Goal: Transaction & Acquisition: Purchase product/service

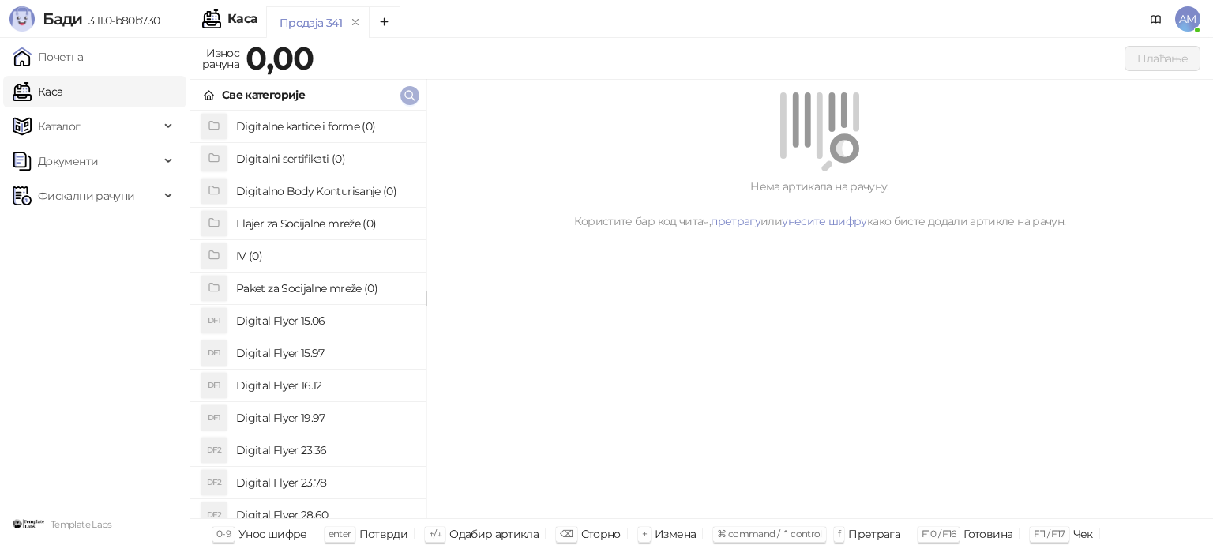
click at [405, 94] on icon "button" at bounding box center [409, 95] width 9 height 9
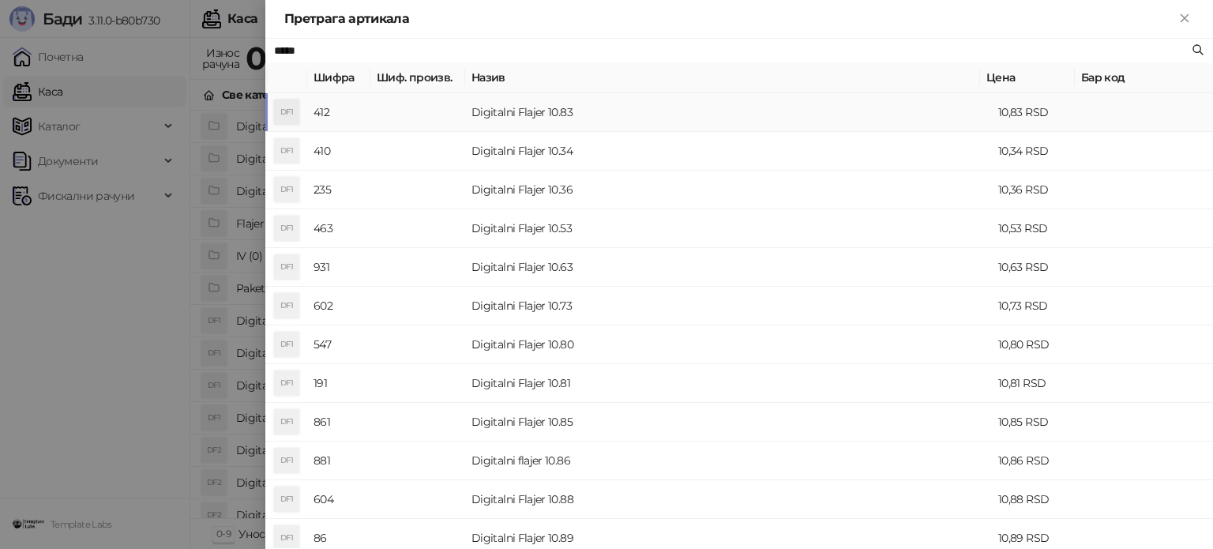
type input "*****"
click at [555, 104] on td "Digitalni Flajer 10.83" at bounding box center [728, 112] width 527 height 39
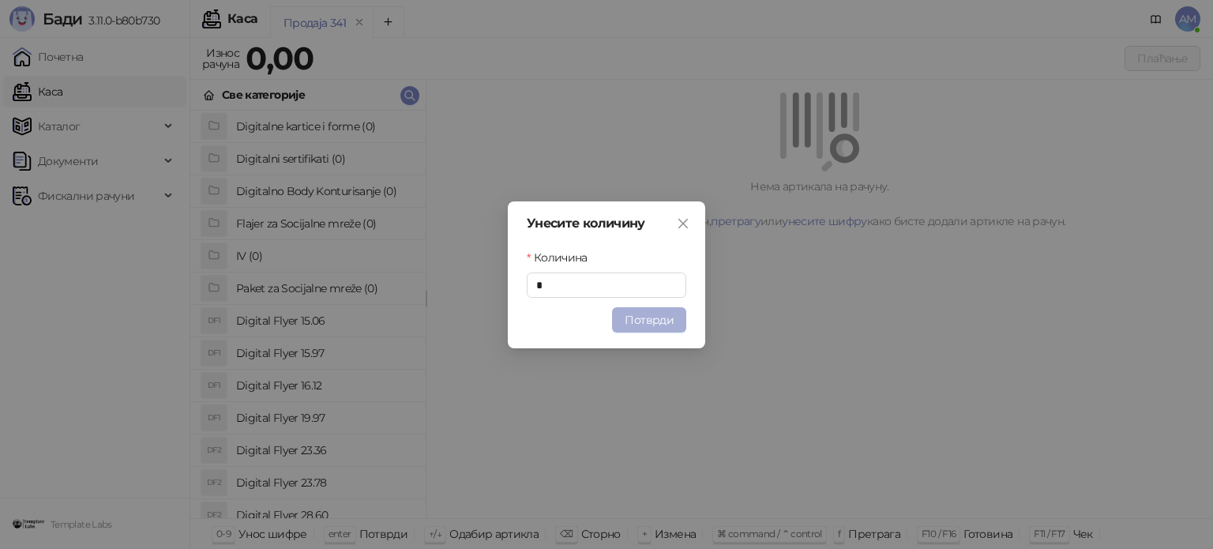
click at [662, 312] on button "Потврди" at bounding box center [649, 319] width 74 height 25
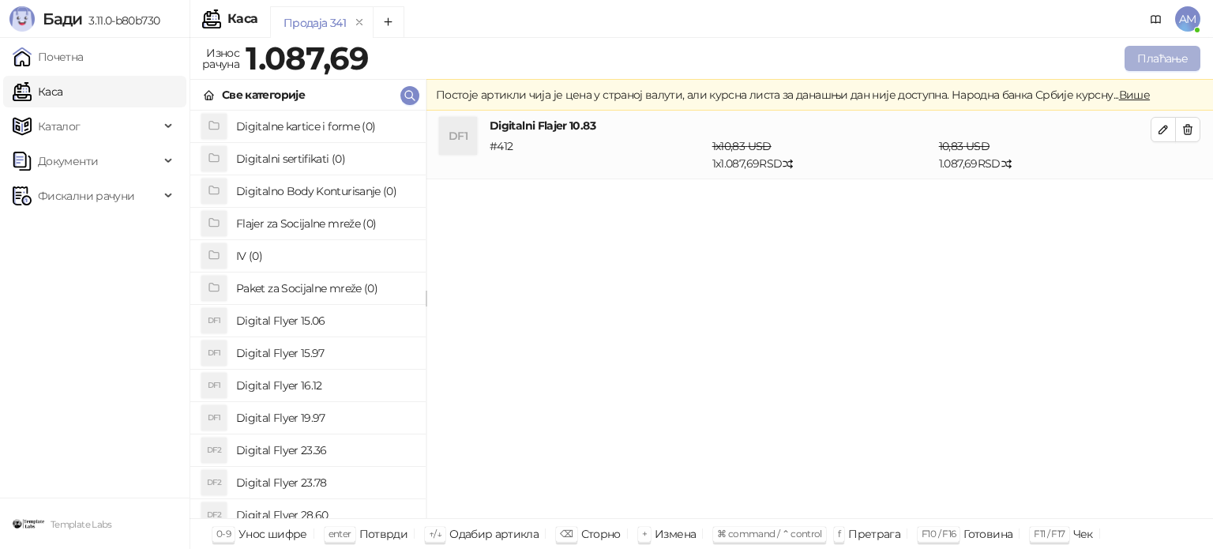
click at [1158, 58] on button "Плаћање" at bounding box center [1163, 58] width 76 height 25
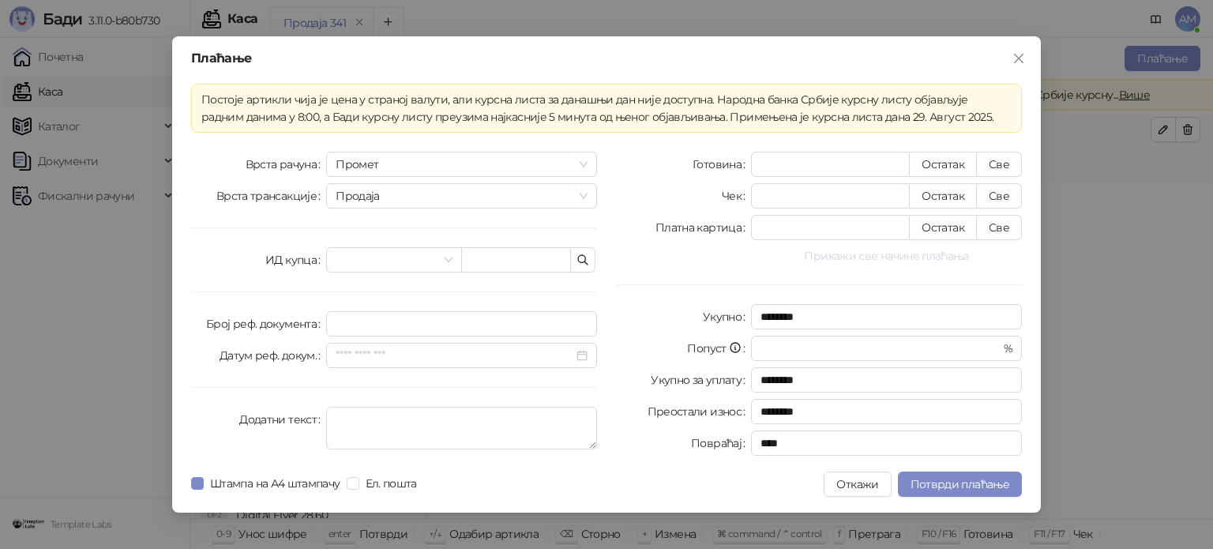
click at [877, 257] on button "Прикажи све начине плаћања" at bounding box center [886, 255] width 271 height 19
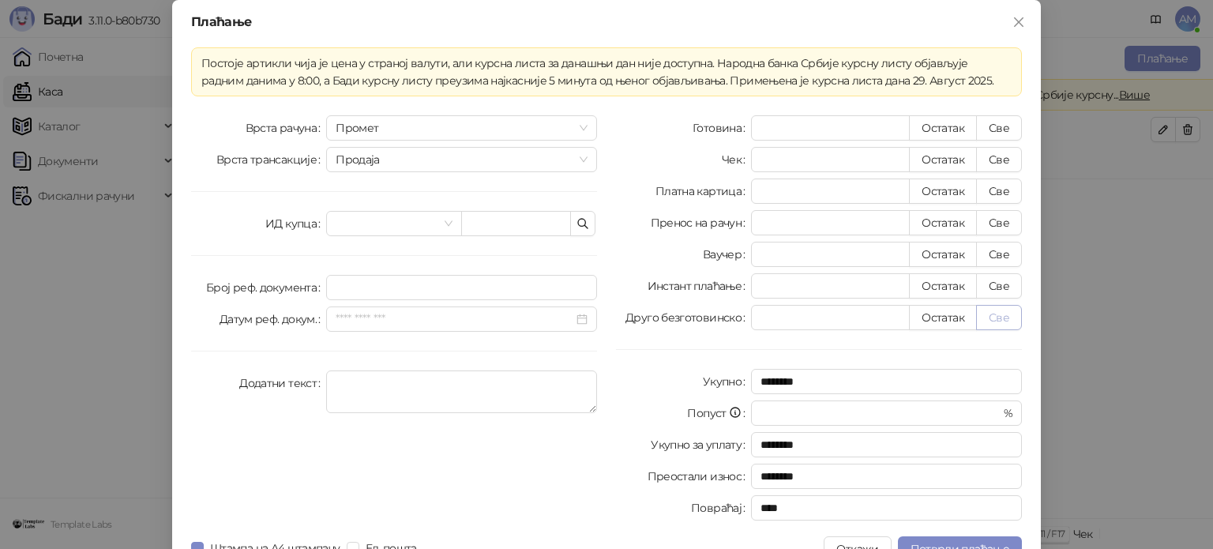
click at [995, 316] on button "Све" at bounding box center [999, 317] width 46 height 25
type input "*******"
type input "****"
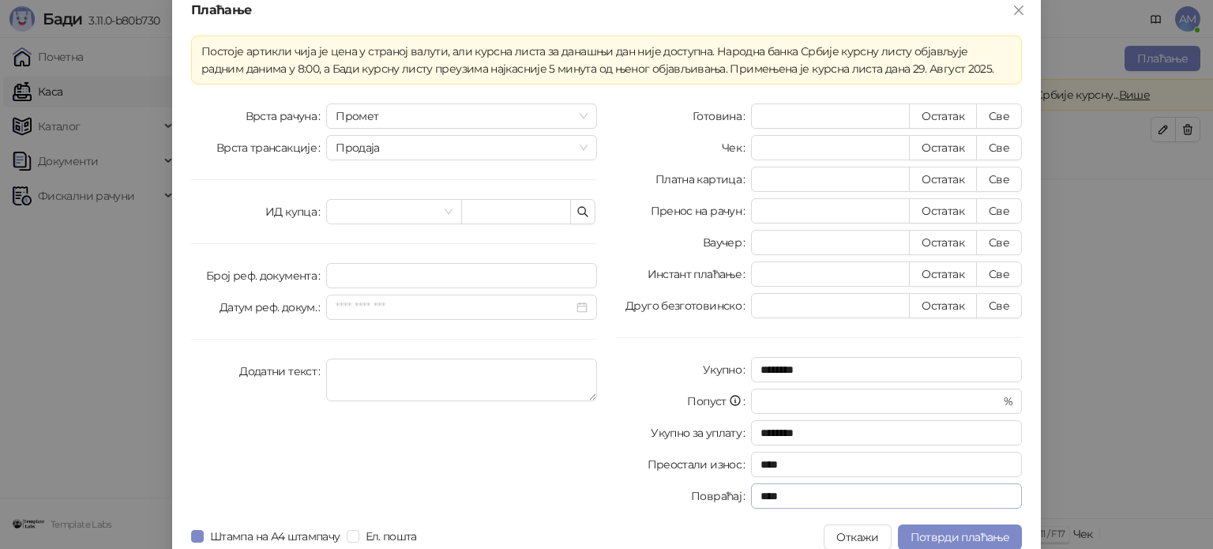
scroll to position [28, 0]
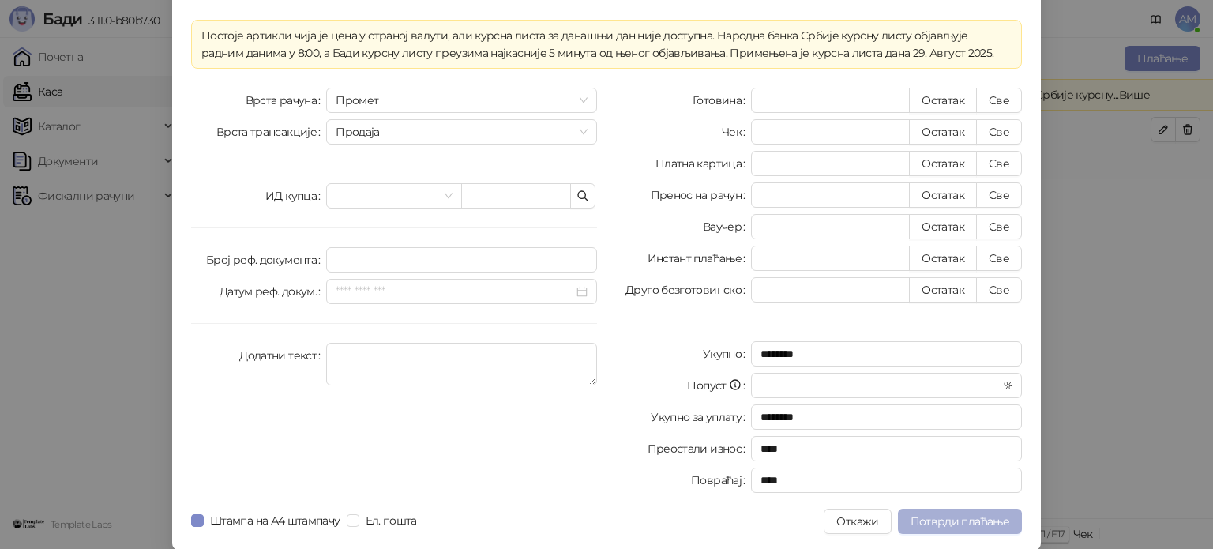
click at [973, 524] on span "Потврди плаћање" at bounding box center [960, 521] width 99 height 14
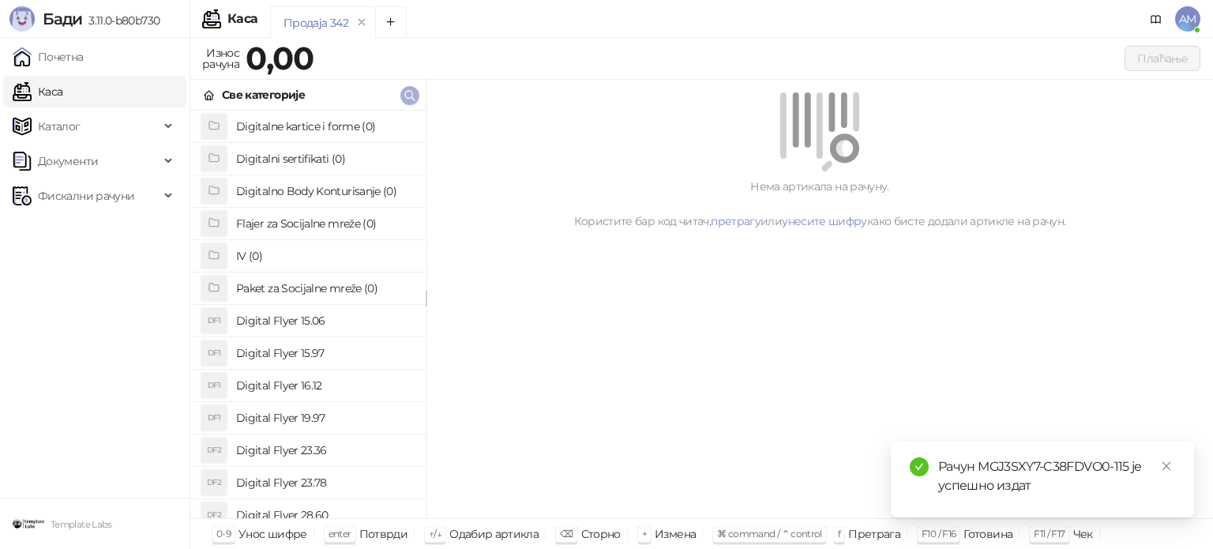
click at [408, 97] on icon "button" at bounding box center [409, 95] width 9 height 9
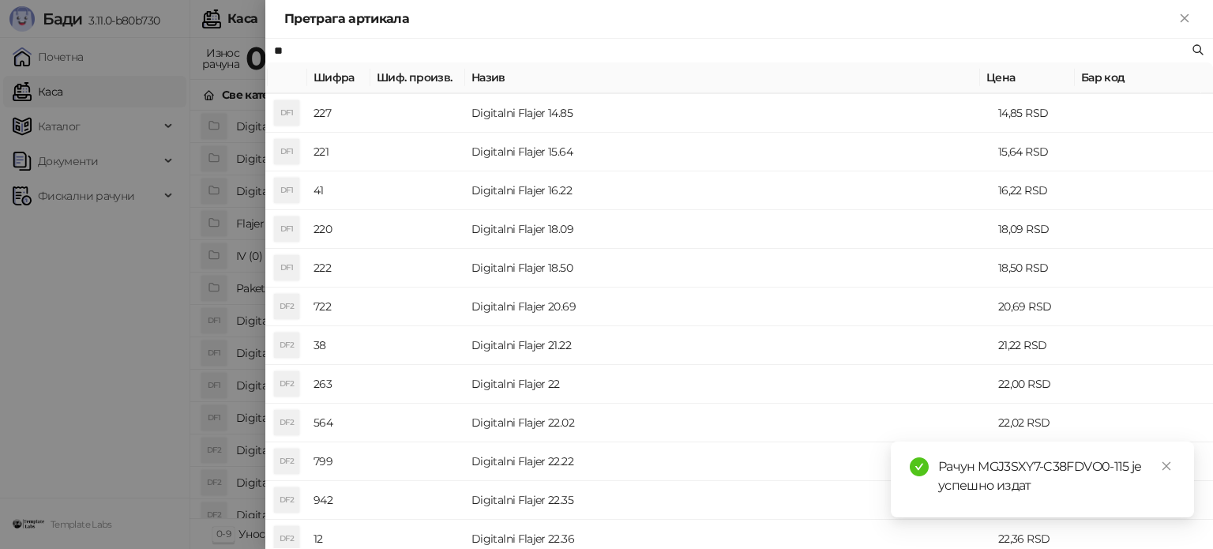
scroll to position [316, 0]
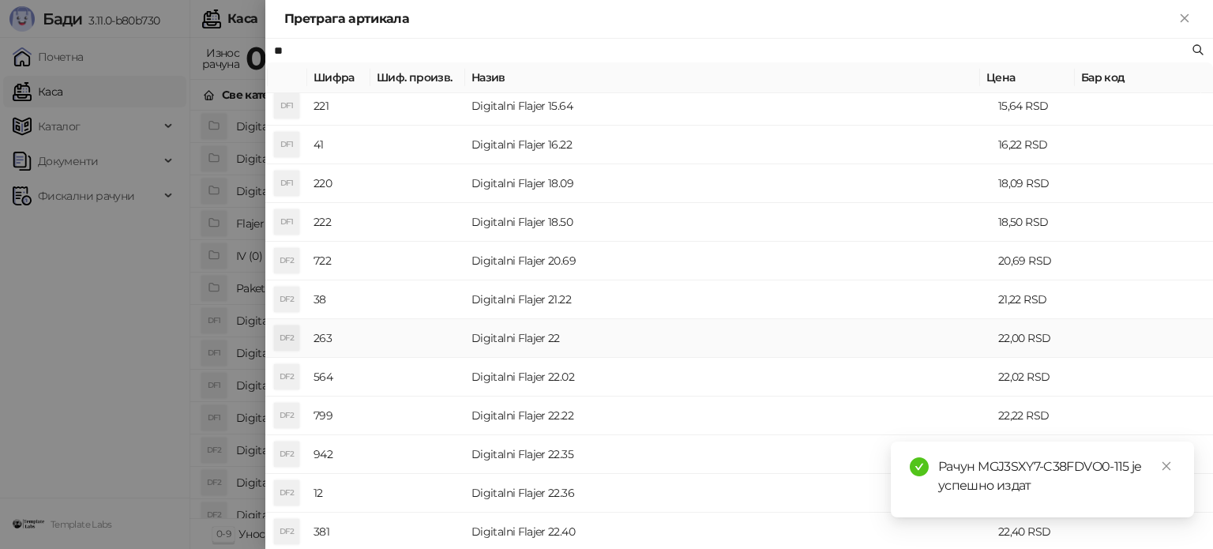
type input "**"
click at [568, 340] on td "Digitalni Flajer 22" at bounding box center [728, 338] width 527 height 39
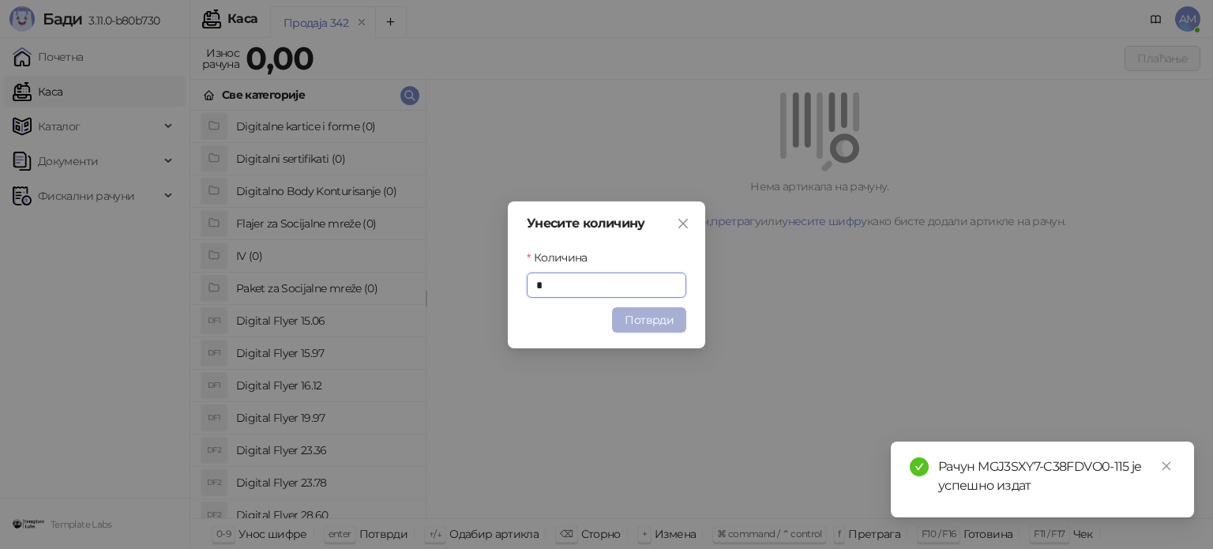
click at [655, 318] on button "Потврди" at bounding box center [649, 319] width 74 height 25
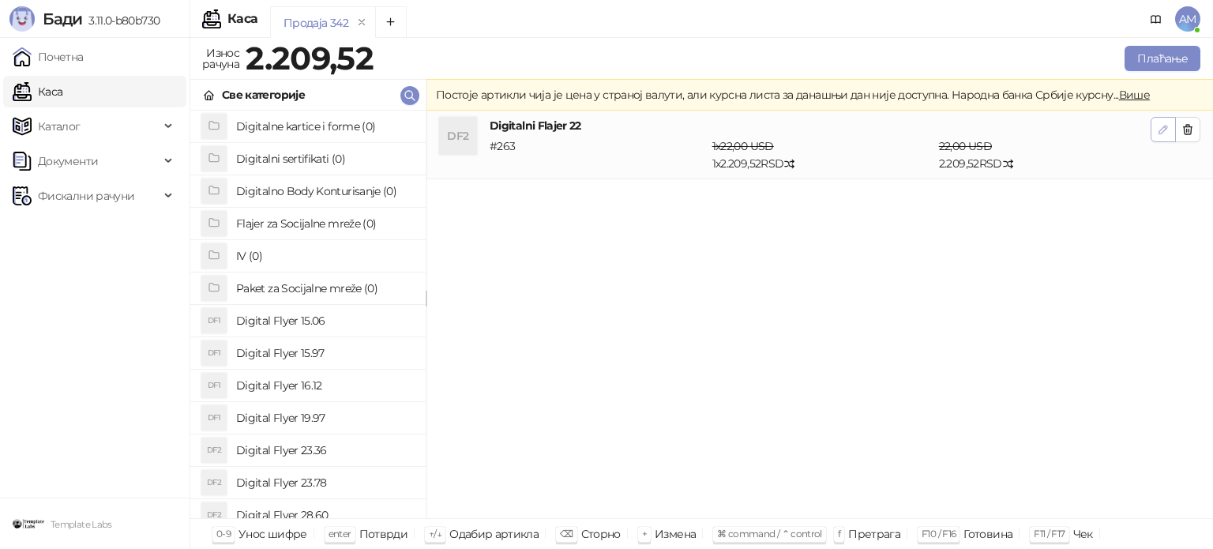
click at [1159, 134] on icon "button" at bounding box center [1163, 129] width 13 height 13
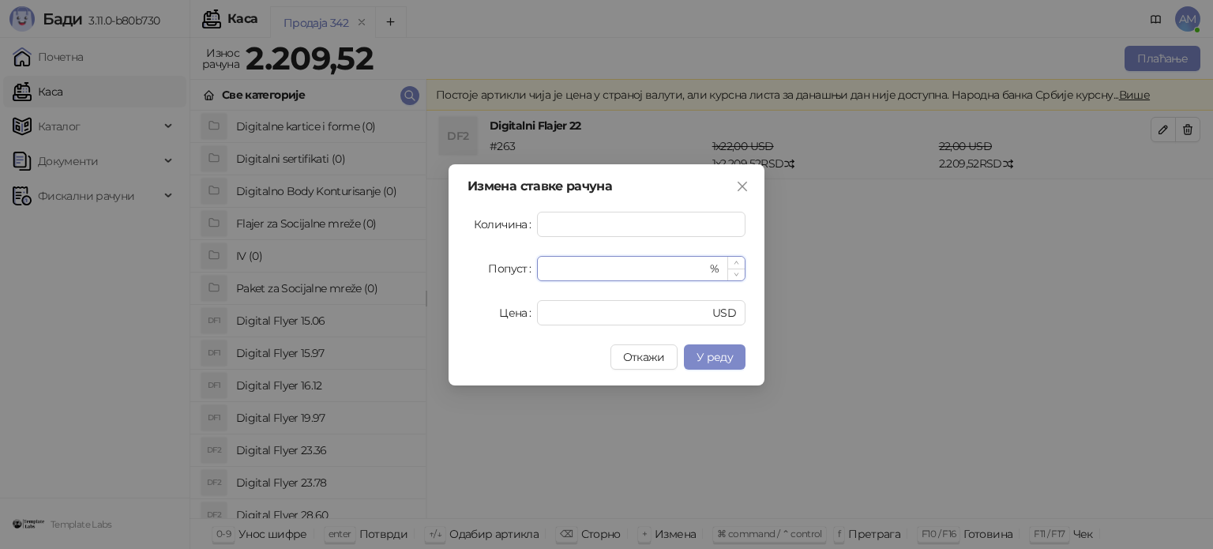
drag, startPoint x: 571, startPoint y: 266, endPoint x: 538, endPoint y: 268, distance: 33.2
click at [538, 268] on div "* %" at bounding box center [641, 268] width 208 height 25
click at [730, 358] on span "У реду" at bounding box center [715, 357] width 36 height 14
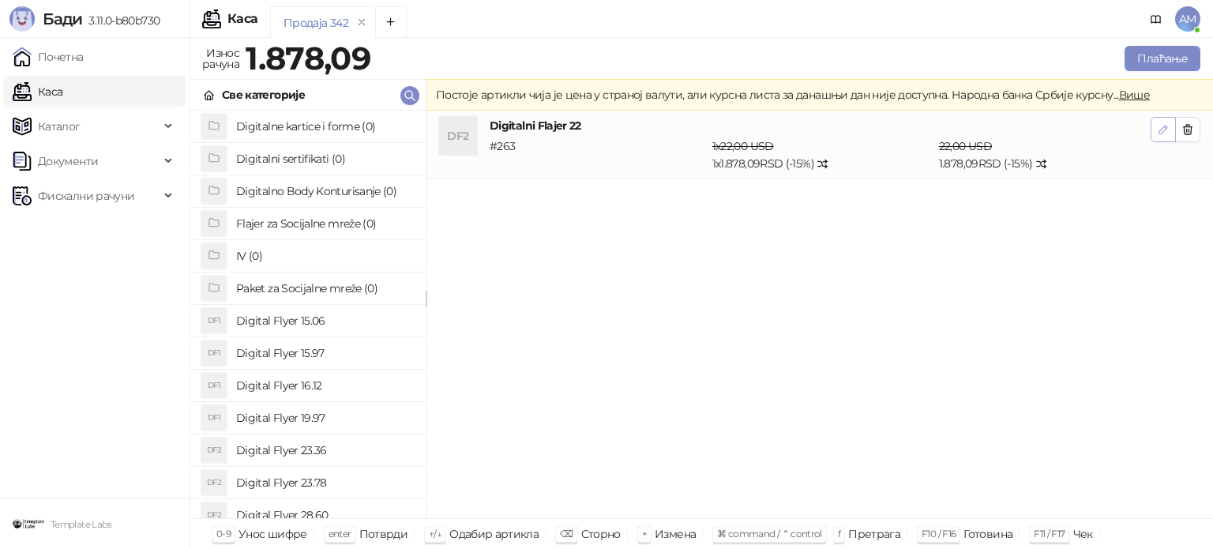
click at [1166, 126] on icon "button" at bounding box center [1163, 130] width 8 height 8
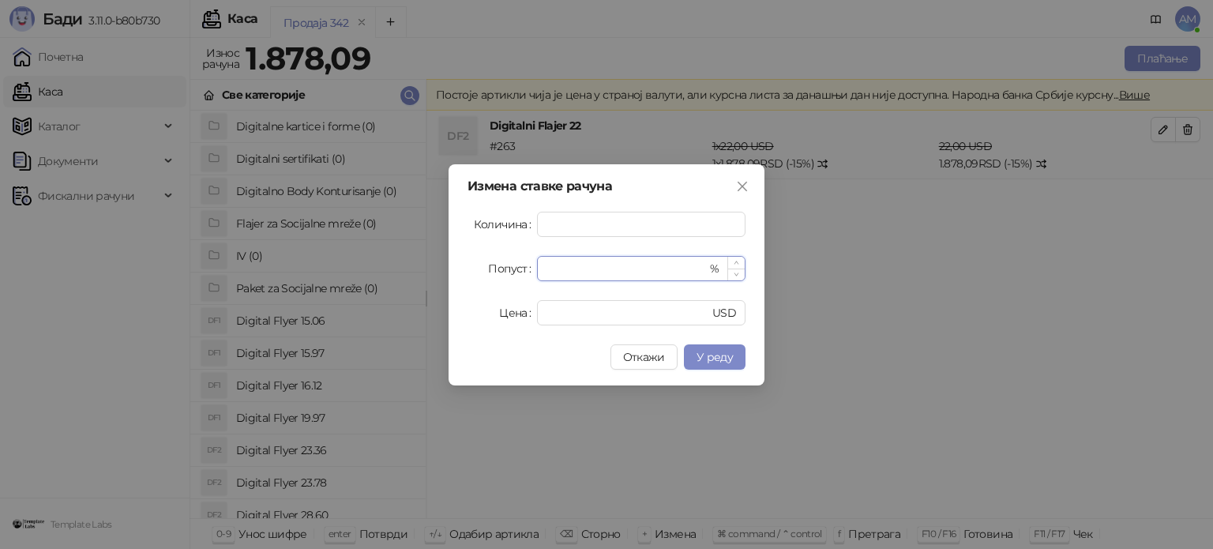
click at [734, 262] on icon "up" at bounding box center [737, 263] width 6 height 6
click at [716, 355] on span "У реду" at bounding box center [715, 357] width 36 height 14
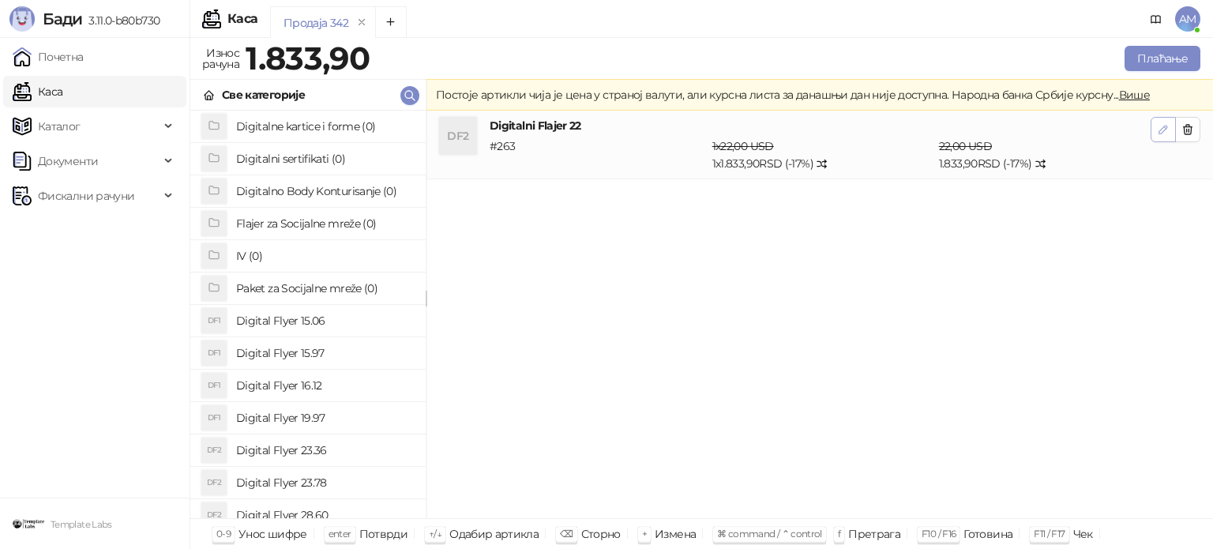
click at [1157, 130] on icon "button" at bounding box center [1163, 129] width 13 height 13
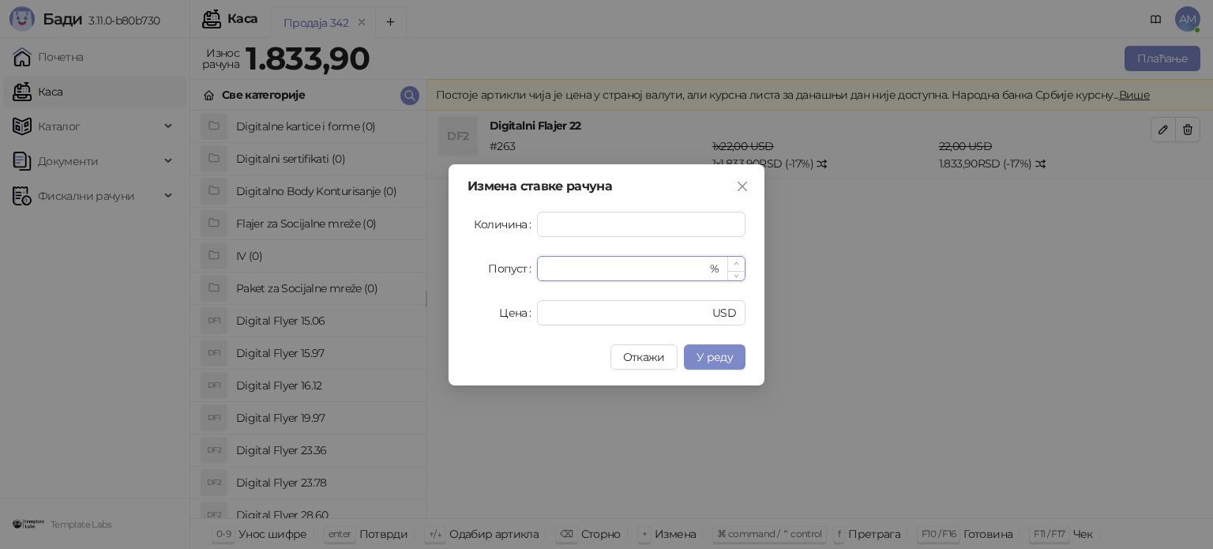
click at [734, 259] on span "Increase Value" at bounding box center [735, 264] width 17 height 14
click at [726, 353] on span "У реду" at bounding box center [715, 357] width 36 height 14
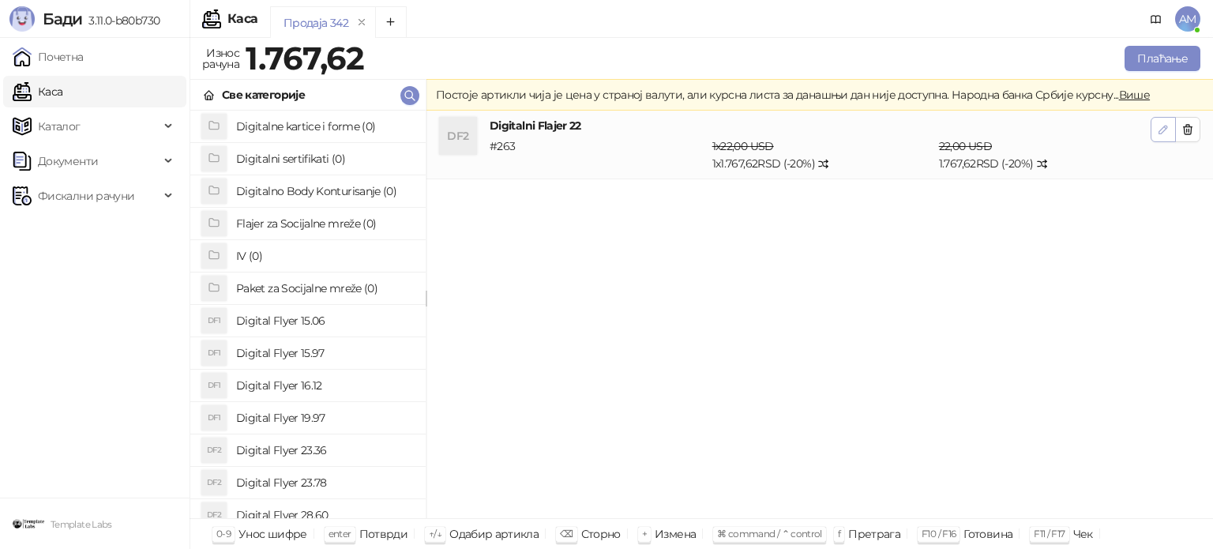
click at [1156, 130] on button "button" at bounding box center [1163, 129] width 25 height 25
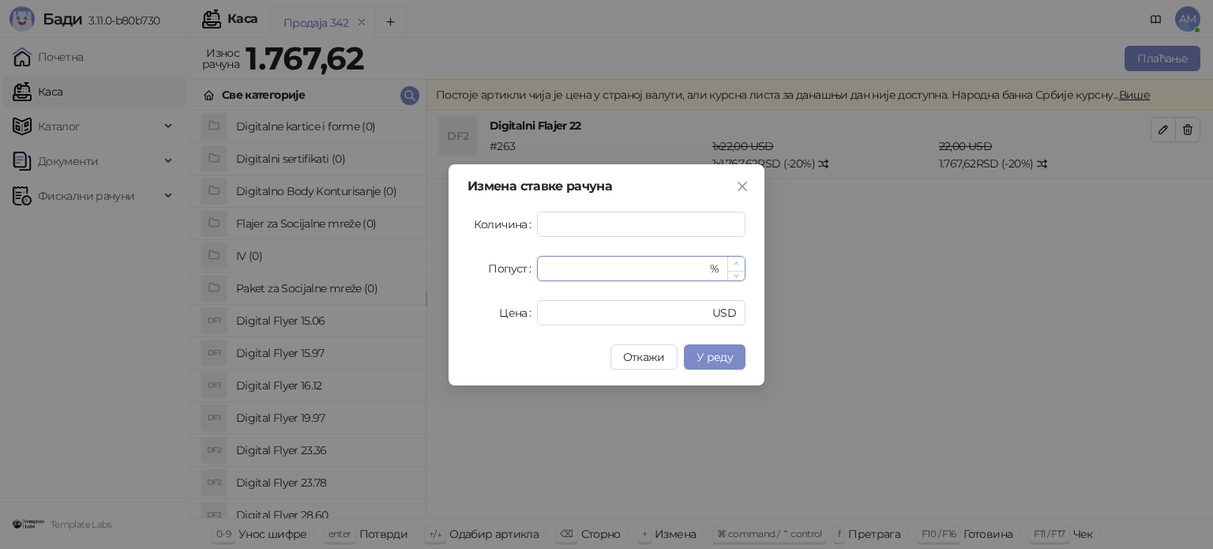
type input "**"
click at [741, 259] on span "Increase Value" at bounding box center [735, 264] width 17 height 14
click at [731, 355] on span "У реду" at bounding box center [715, 357] width 36 height 14
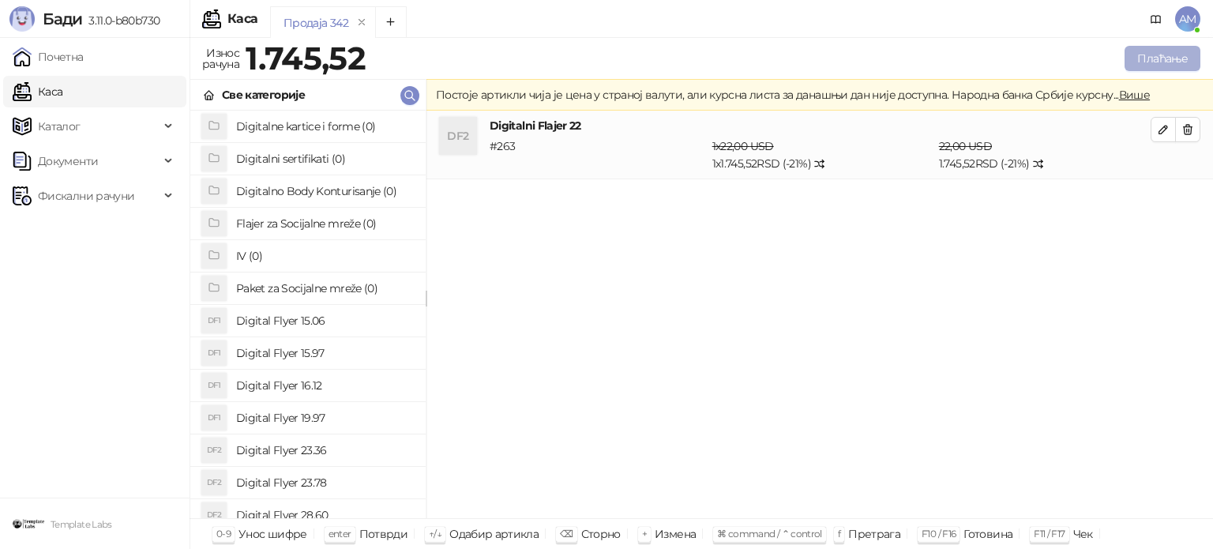
click at [1182, 61] on button "Плаћање" at bounding box center [1163, 58] width 76 height 25
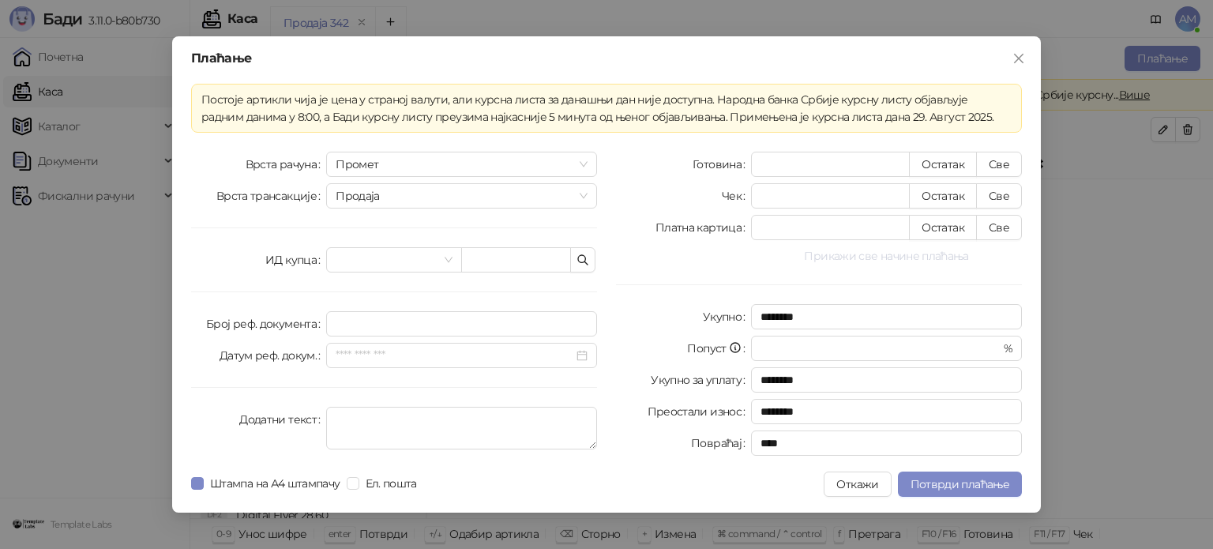
click at [884, 257] on button "Прикажи све начине плаћања" at bounding box center [886, 255] width 271 height 19
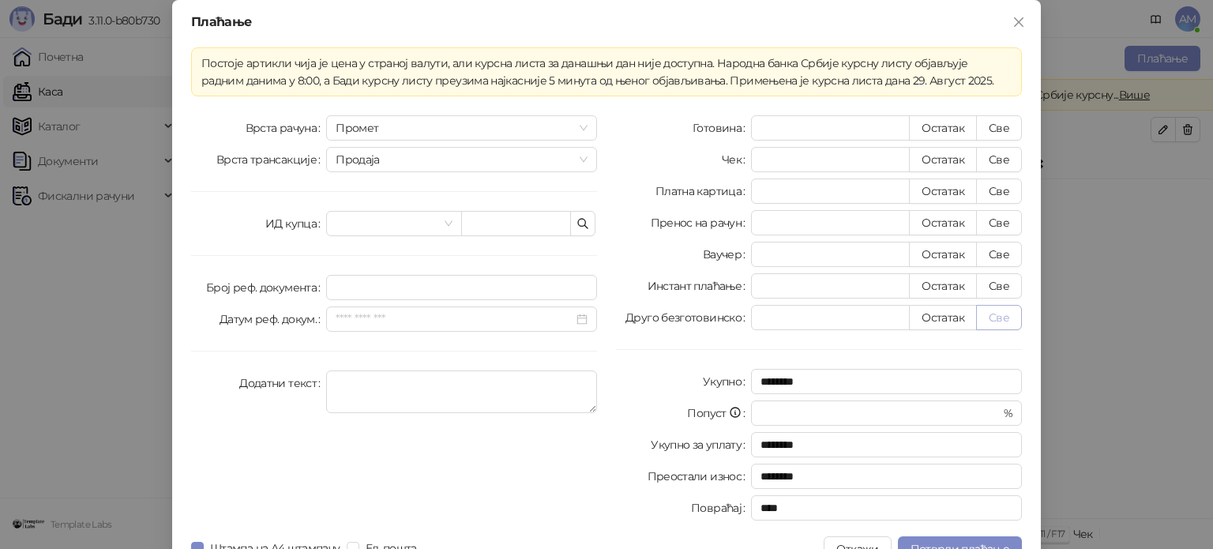
click at [992, 316] on button "Све" at bounding box center [999, 317] width 46 height 25
type input "*******"
type input "****"
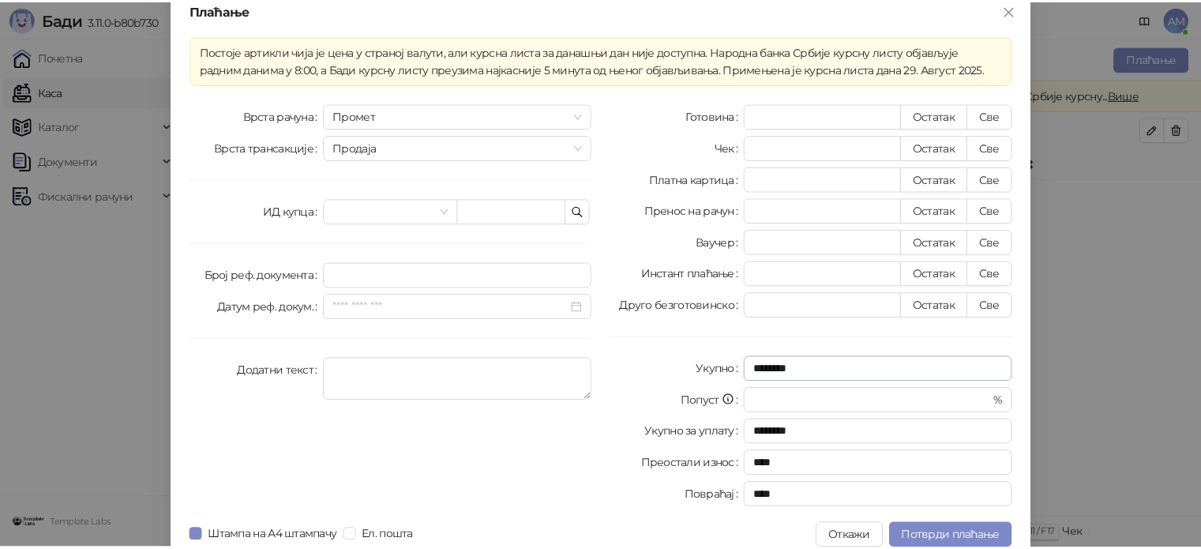
scroll to position [28, 0]
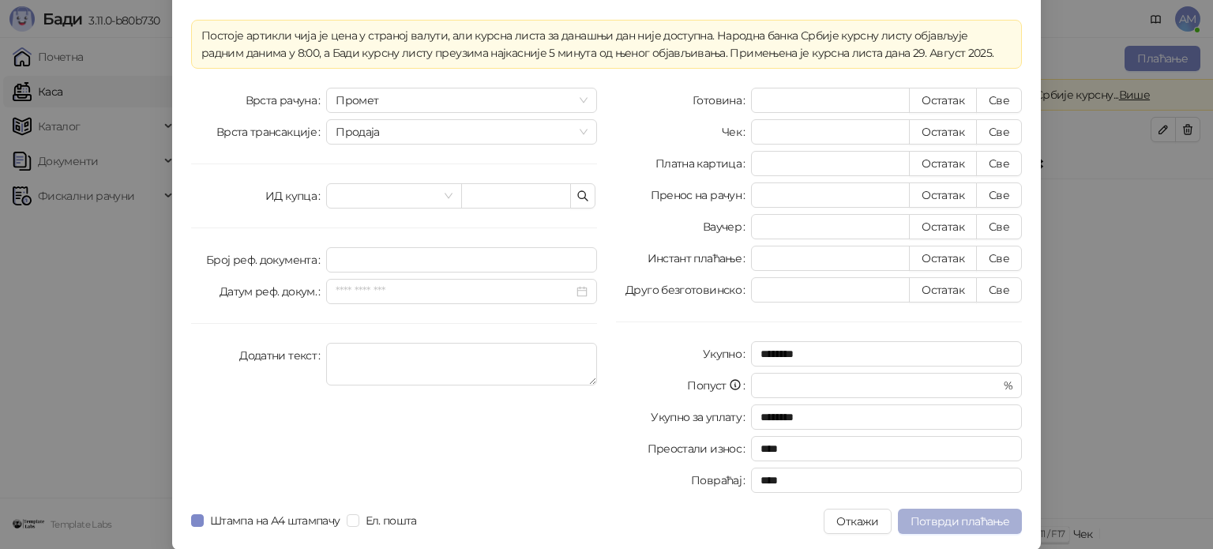
click at [982, 524] on span "Потврди плаћање" at bounding box center [960, 521] width 99 height 14
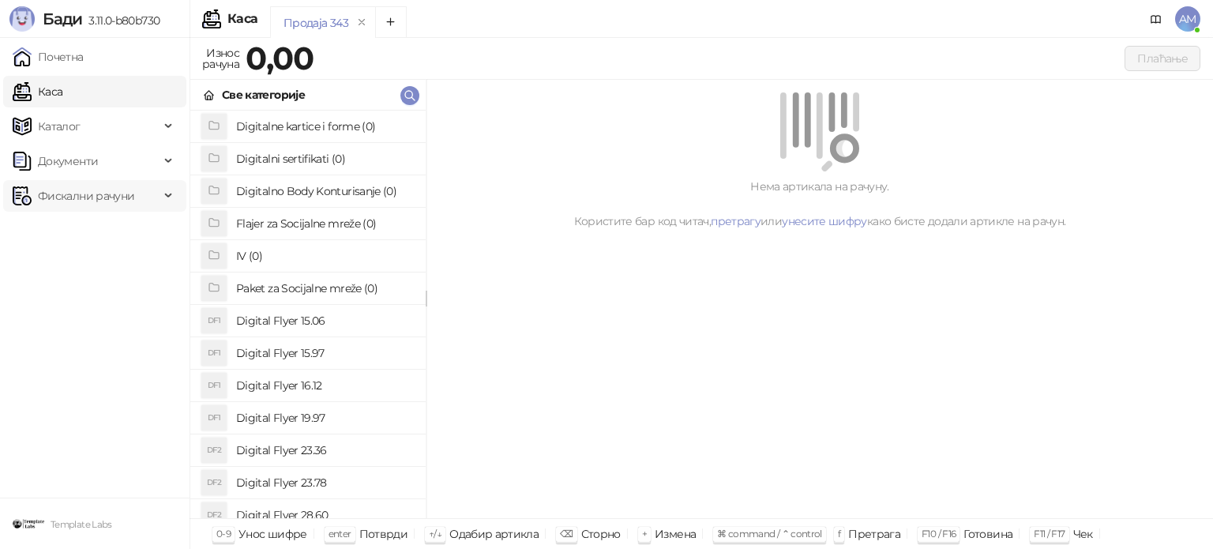
click at [122, 191] on span "Фискални рачуни" at bounding box center [86, 196] width 96 height 32
click at [103, 274] on link "По данима" at bounding box center [61, 266] width 84 height 32
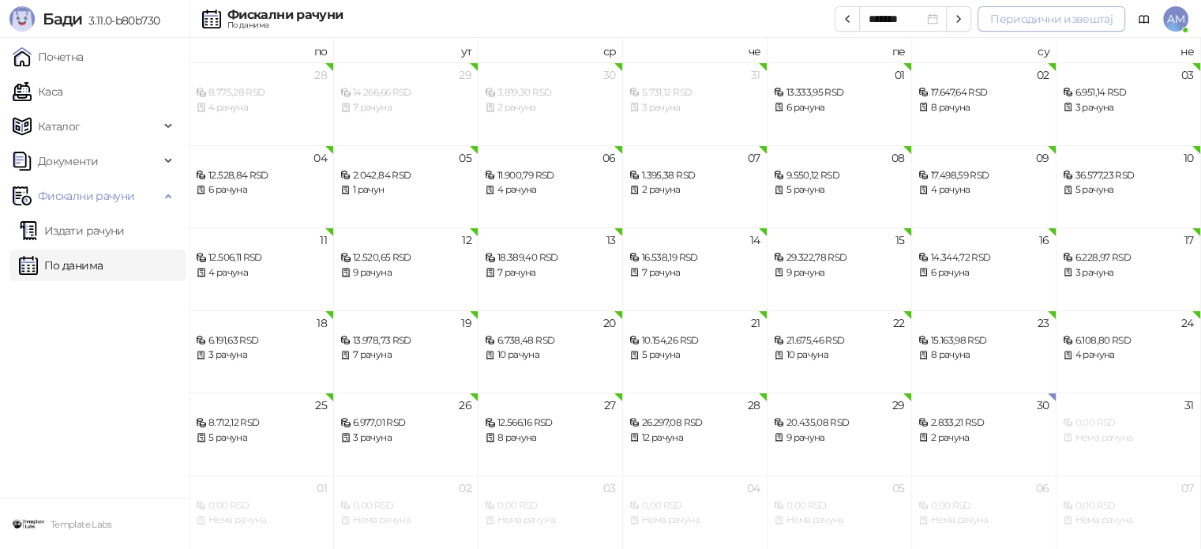
click at [1061, 24] on button "Периодични извештај" at bounding box center [1052, 18] width 148 height 25
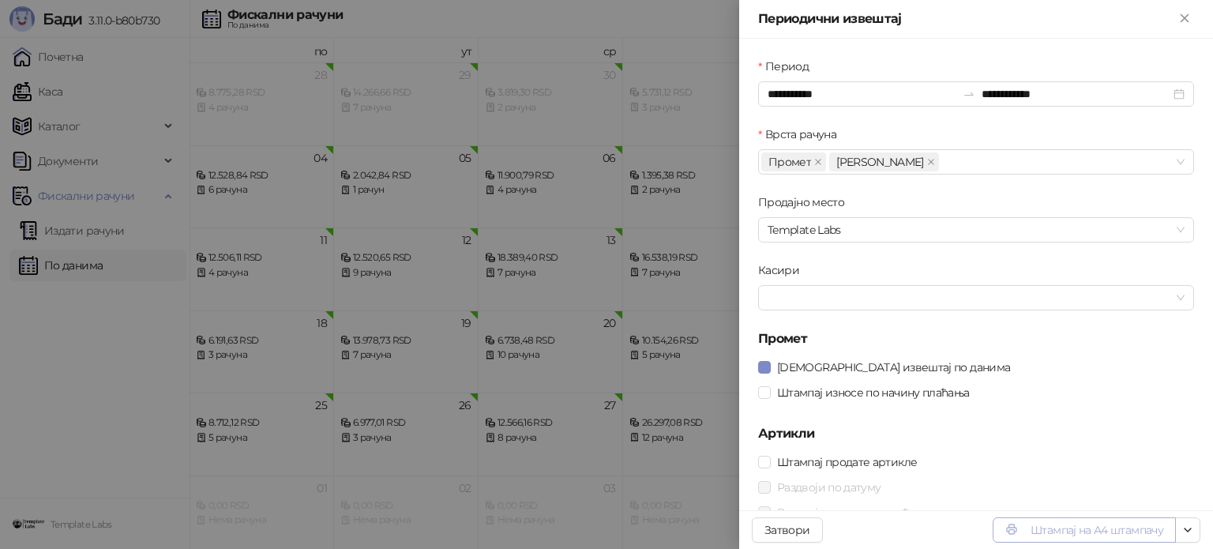
click at [1058, 527] on button "Штампај на А4 штампачу" at bounding box center [1084, 529] width 183 height 25
click at [1179, 23] on icon "Close" at bounding box center [1184, 18] width 14 height 14
